Goal: Information Seeking & Learning: Learn about a topic

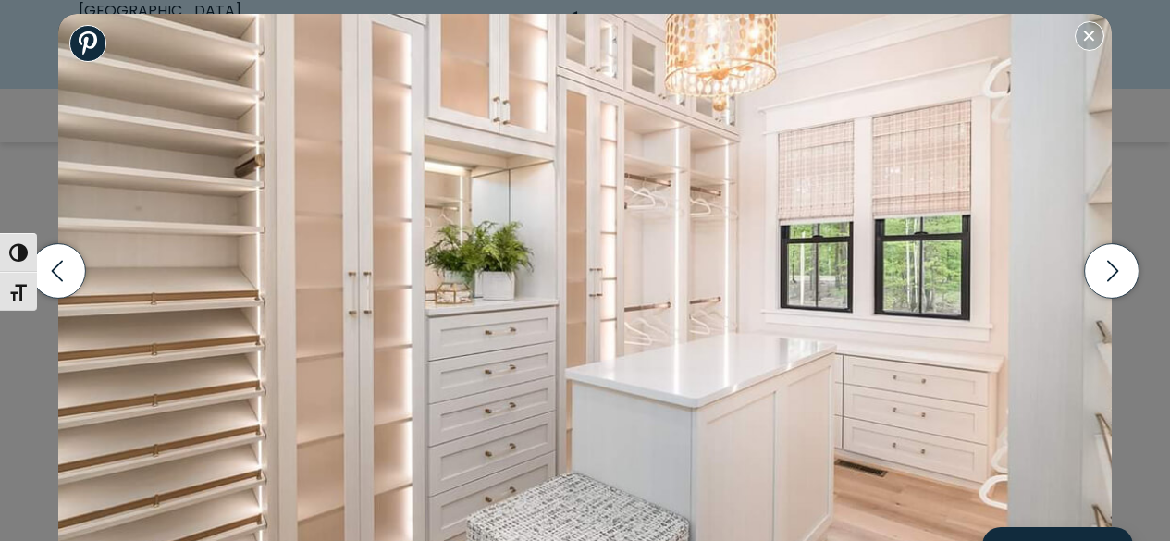
scroll to position [730, 0]
click at [1108, 279] on icon "button" at bounding box center [1112, 270] width 11 height 21
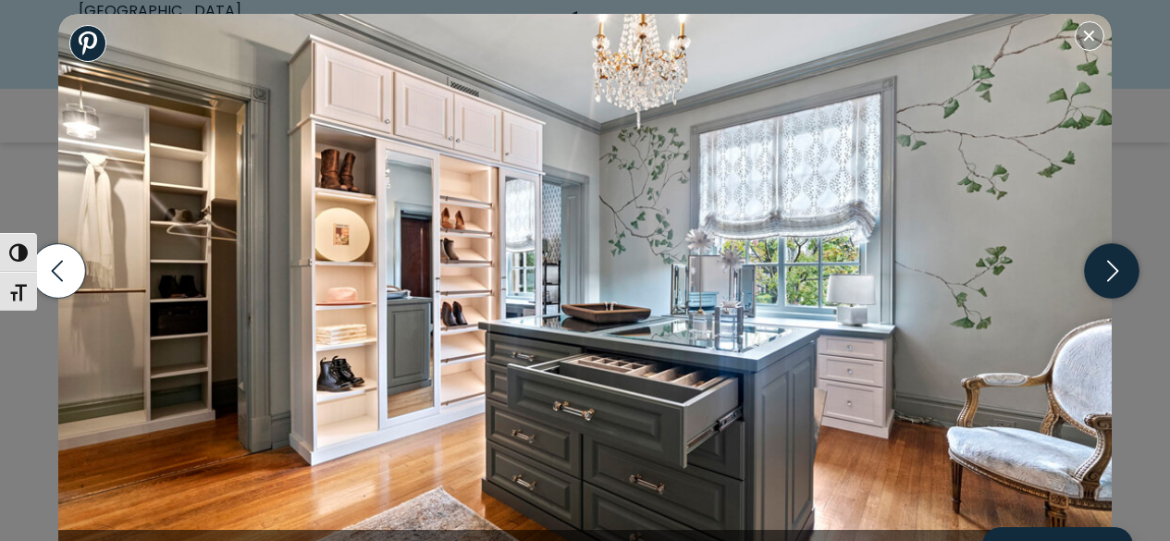
click at [1108, 279] on icon "button" at bounding box center [1112, 270] width 11 height 21
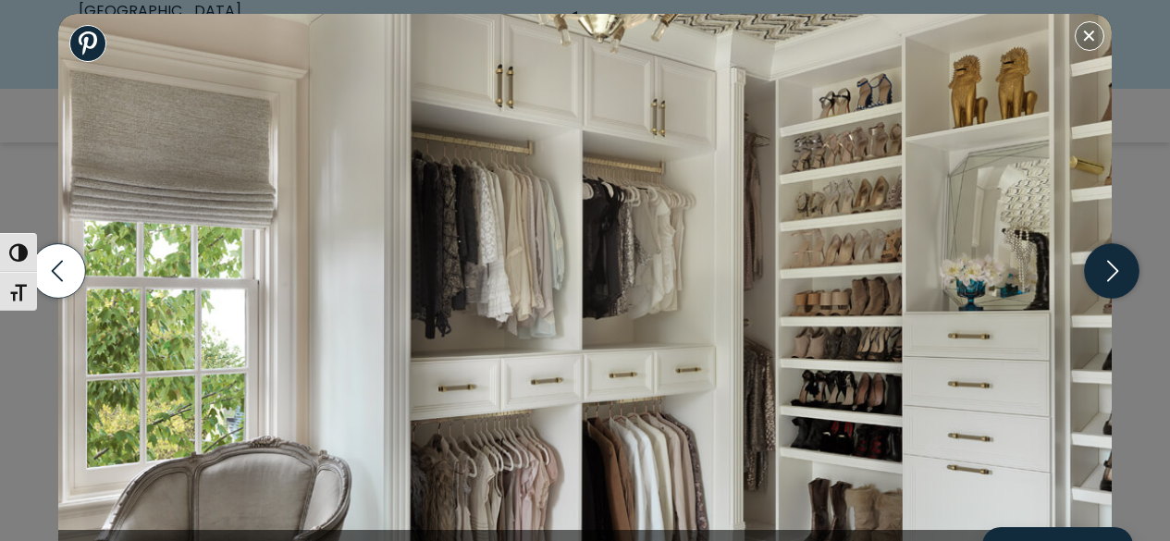
click at [1108, 279] on icon "button" at bounding box center [1112, 270] width 11 height 21
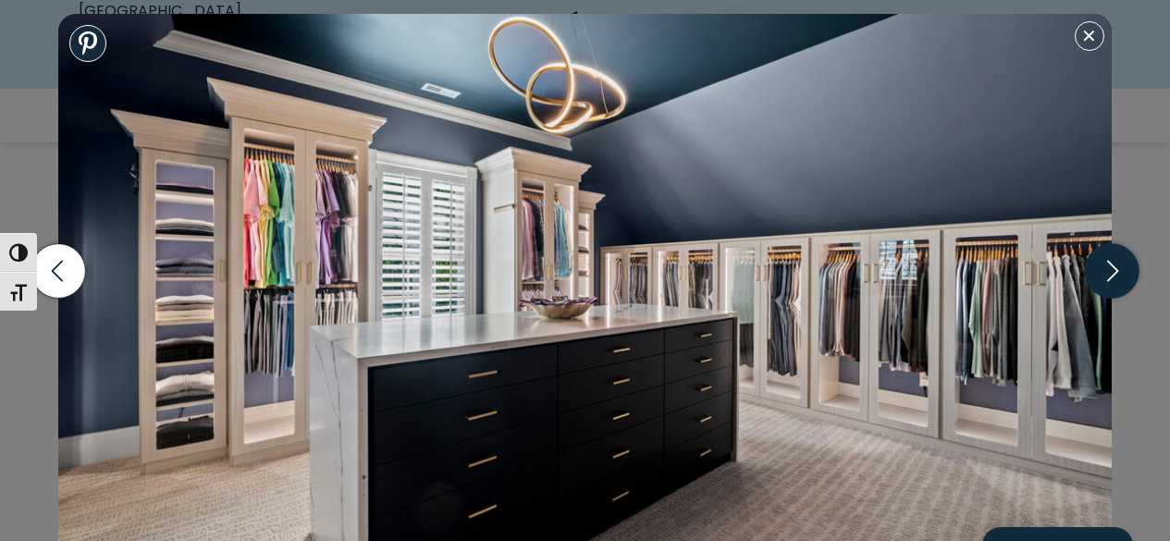
click at [1108, 279] on icon "button" at bounding box center [1112, 270] width 11 height 21
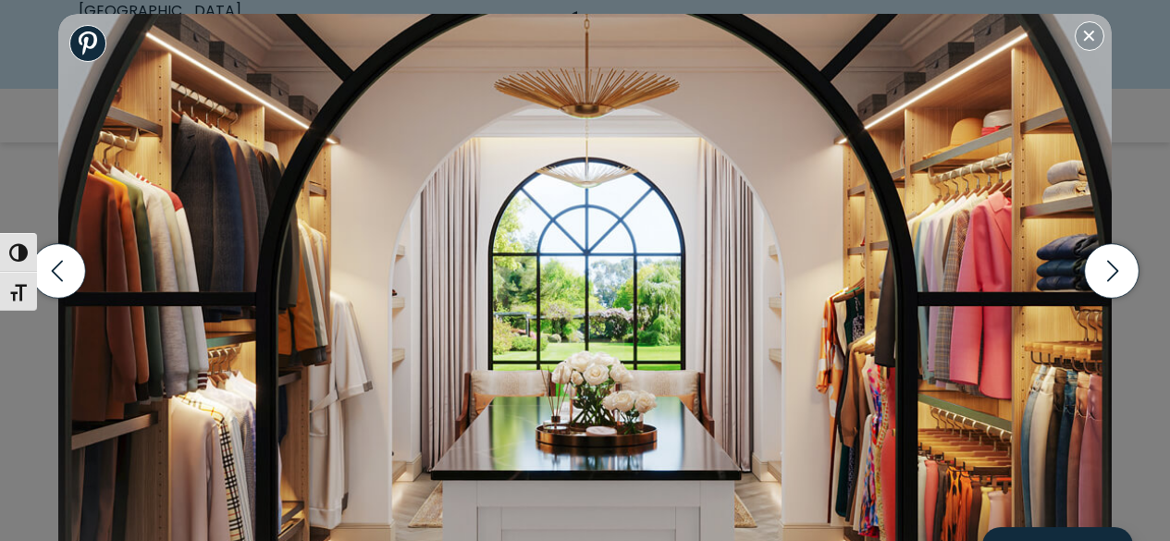
click at [1096, 50] on img at bounding box center [585, 303] width 1054 height 578
click at [1091, 32] on button "Close modal" at bounding box center [1090, 36] width 30 height 30
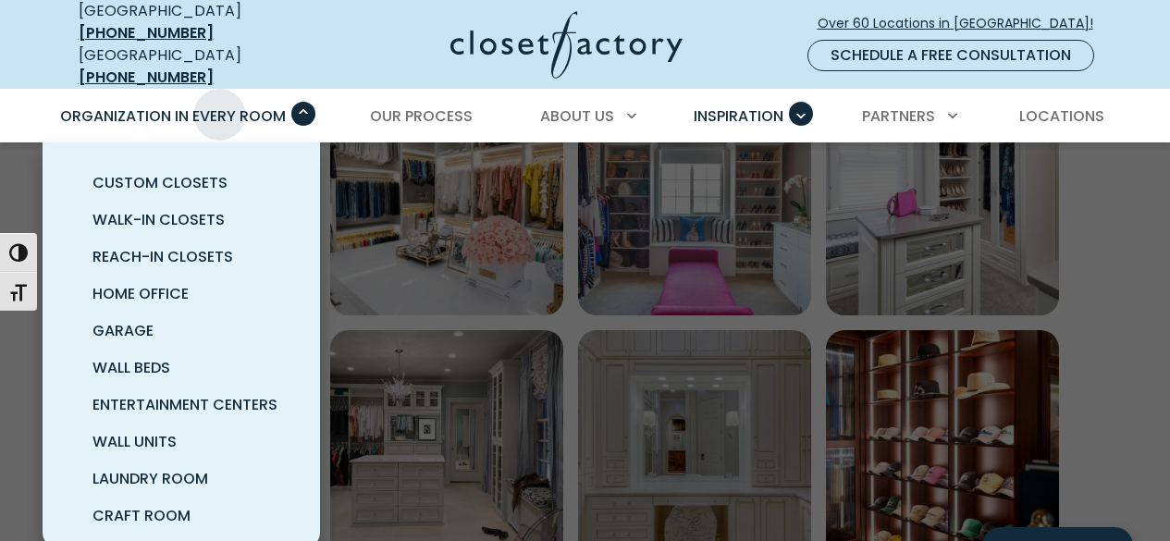
click at [220, 105] on span "Organization in Every Room" at bounding box center [173, 115] width 226 height 21
click at [152, 210] on span "Walk-In Closets" at bounding box center [159, 219] width 132 height 21
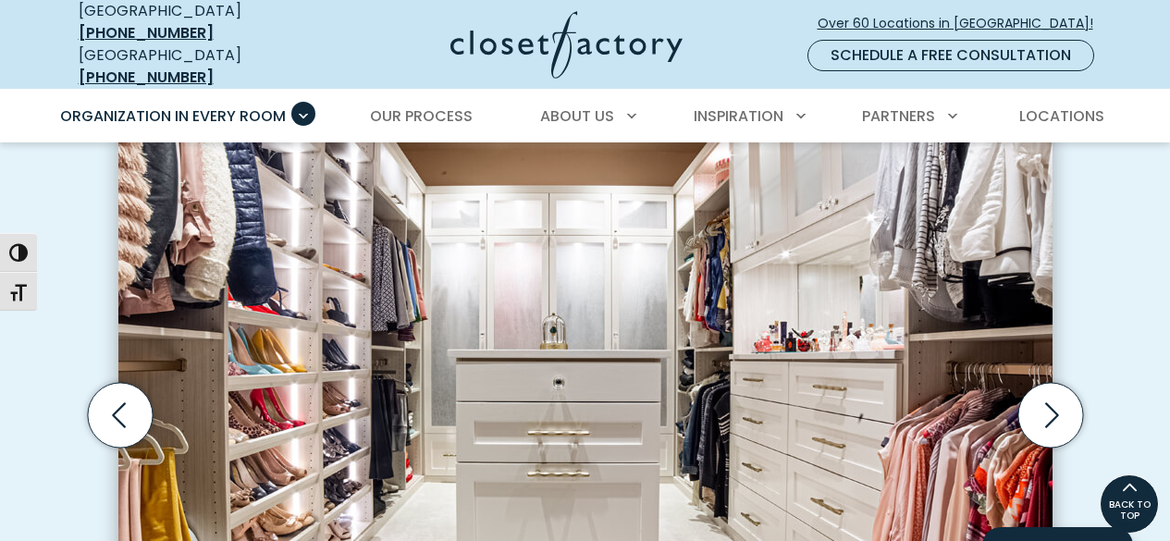
scroll to position [554, 0]
